Goal: Book appointment/travel/reservation

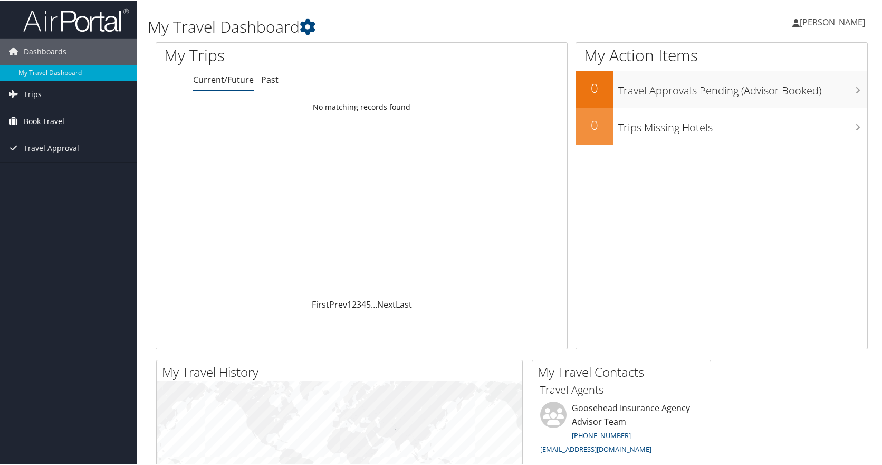
click at [65, 120] on link "Book Travel" at bounding box center [68, 120] width 137 height 26
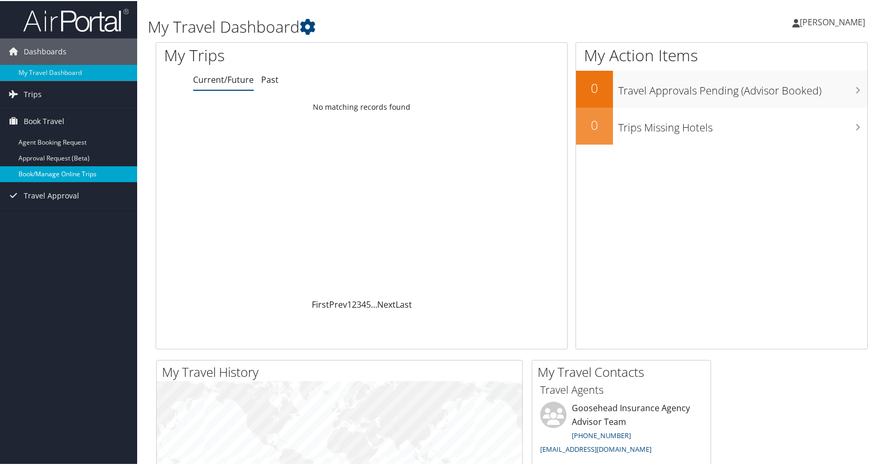
click at [81, 174] on link "Book/Manage Online Trips" at bounding box center [68, 173] width 137 height 16
